Goal: Task Accomplishment & Management: Complete application form

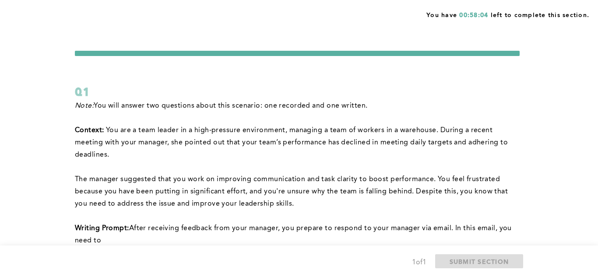
click at [576, 80] on div "You have 00:58:04 left to complete this section. Q1 Note: You will answer two q…" at bounding box center [299, 278] width 598 height 556
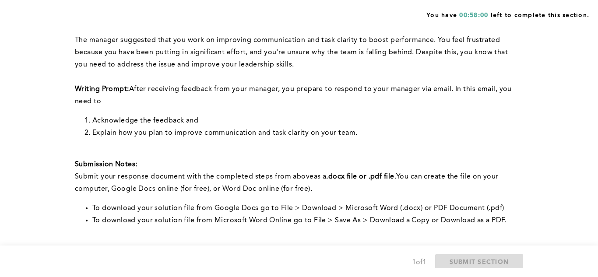
scroll to position [140, 0]
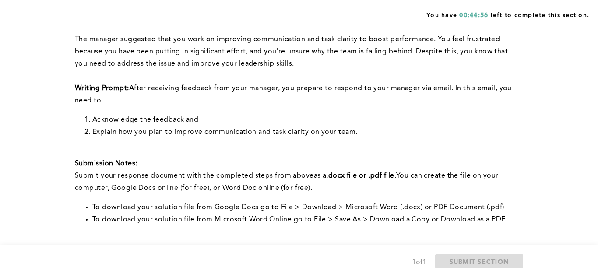
click at [543, 142] on div "You have 00:44:56 left to complete this section. Q1 Note: You will answer two q…" at bounding box center [299, 138] width 598 height 556
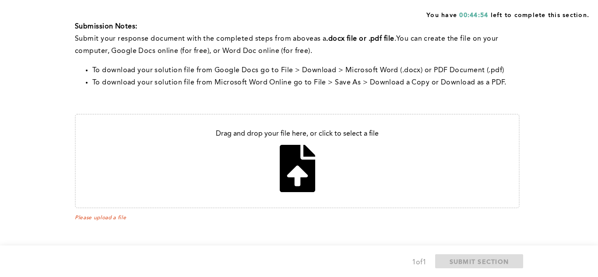
scroll to position [279, 0]
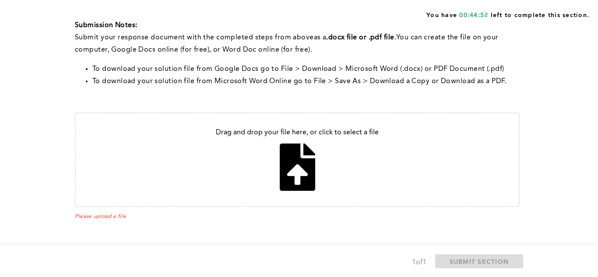
click at [295, 169] on input "file" at bounding box center [297, 159] width 443 height 93
type input "C:\fakepath\Untitled document (1).docx"
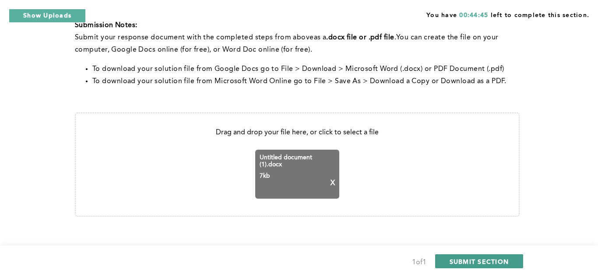
click at [486, 263] on span "SUBMIT SECTION" at bounding box center [480, 262] width 60 height 8
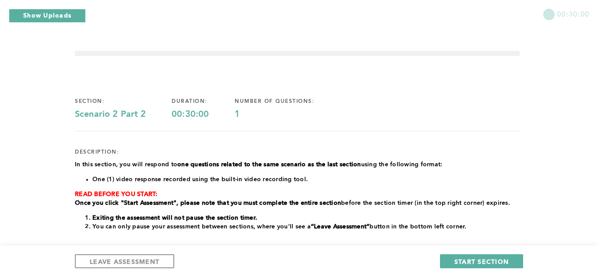
click at [556, 125] on div "00:30:00 section: Scenario 2 Part 2 duration: 00:30:00 number of questions: 1 d…" at bounding box center [299, 244] width 598 height 488
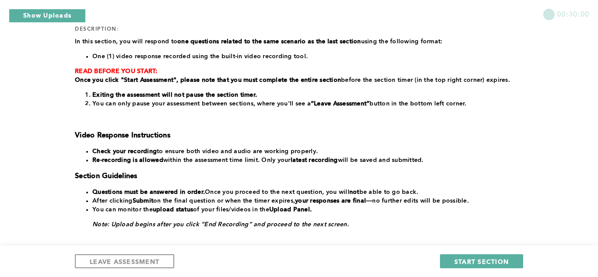
scroll to position [123, 0]
